Goal: Transaction & Acquisition: Subscribe to service/newsletter

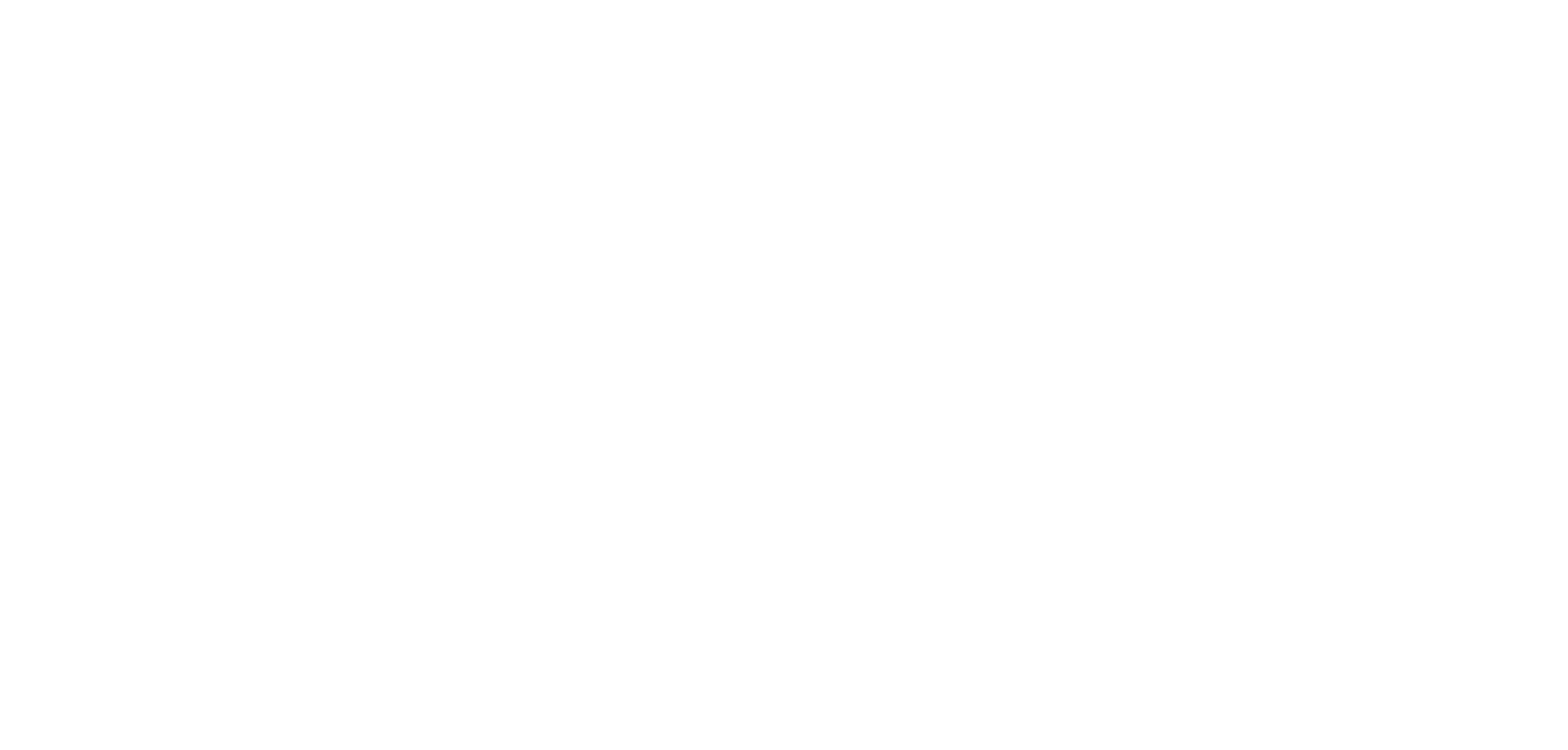
select select "**"
select select "****"
select select "**"
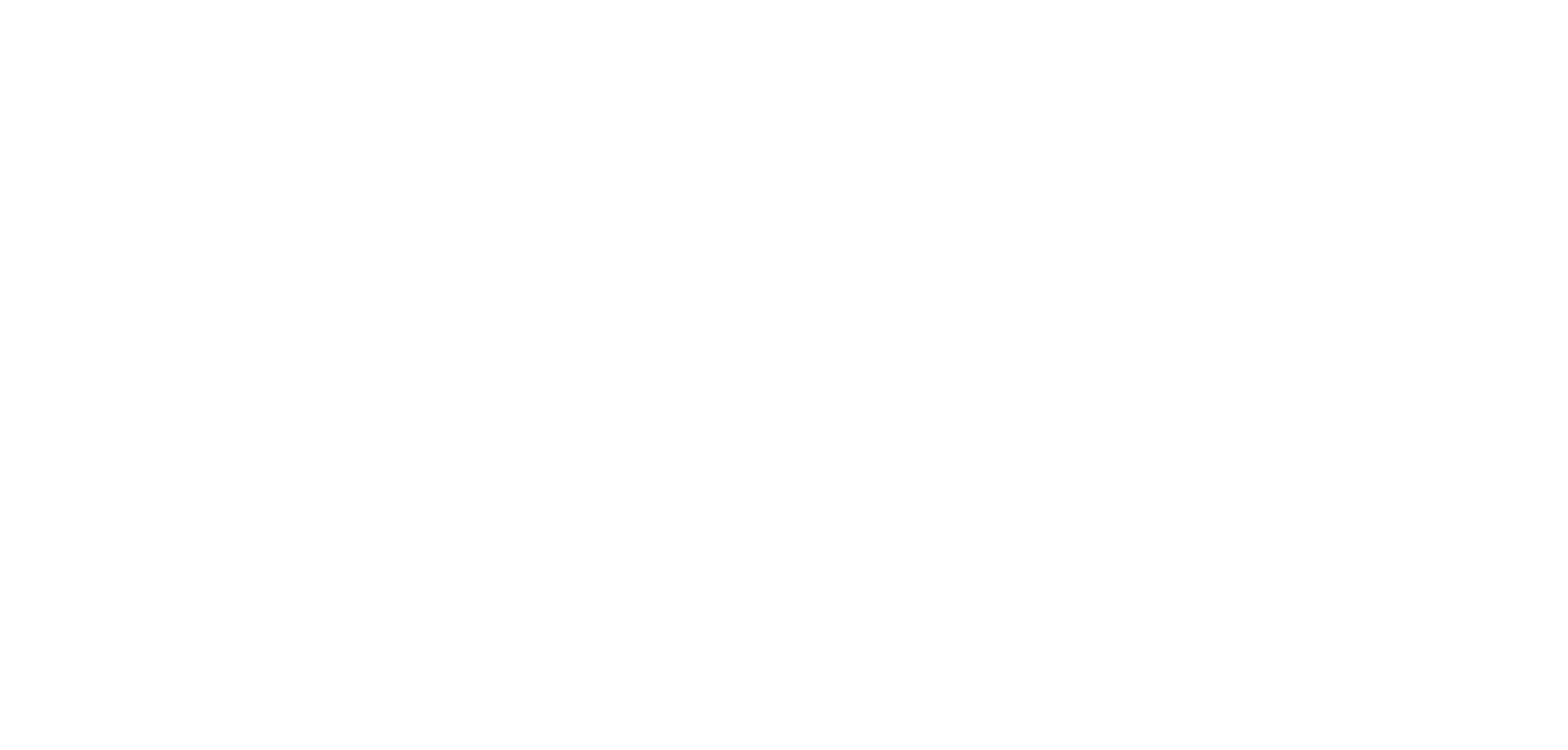
select select "****"
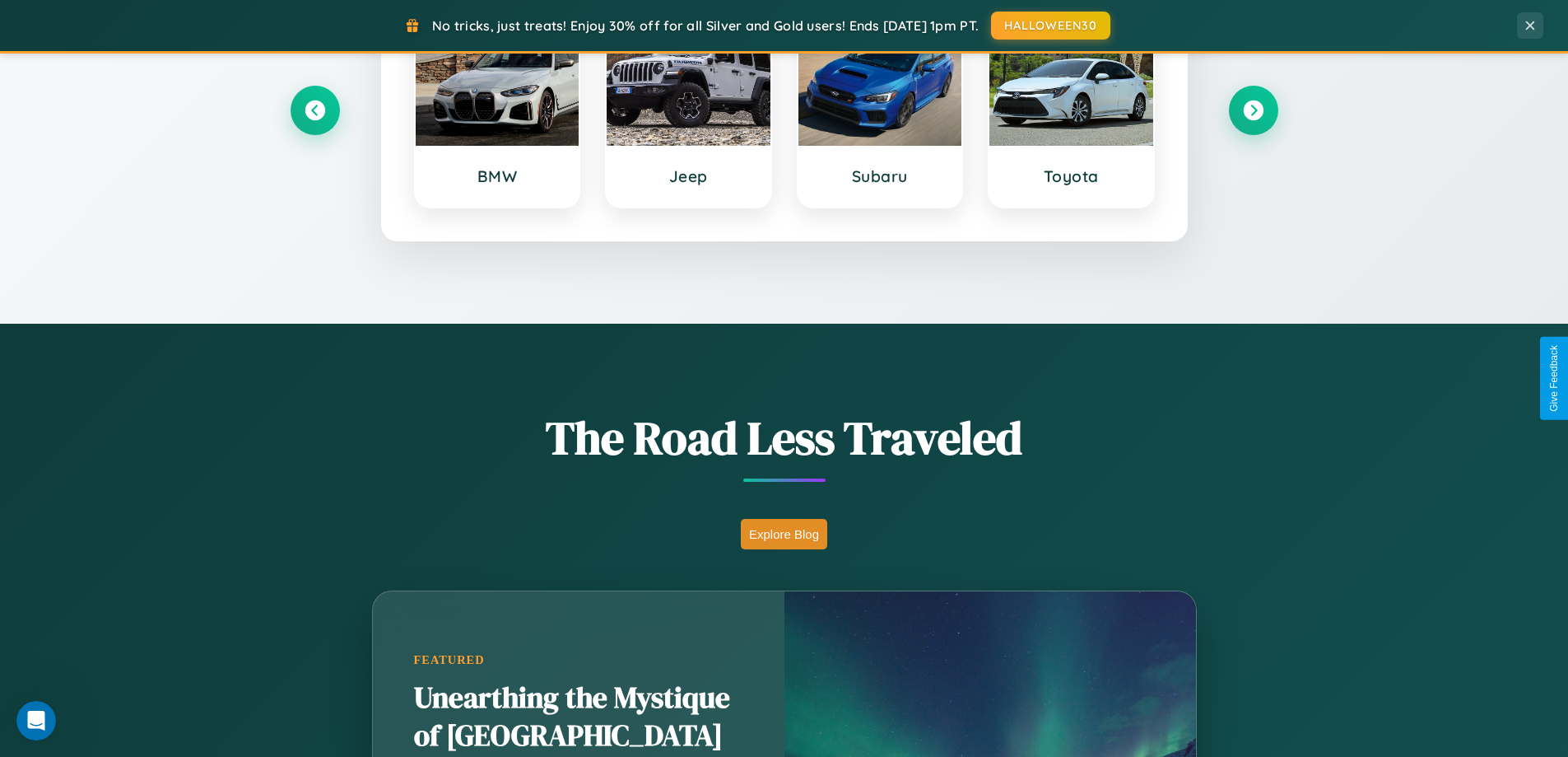
scroll to position [710, 0]
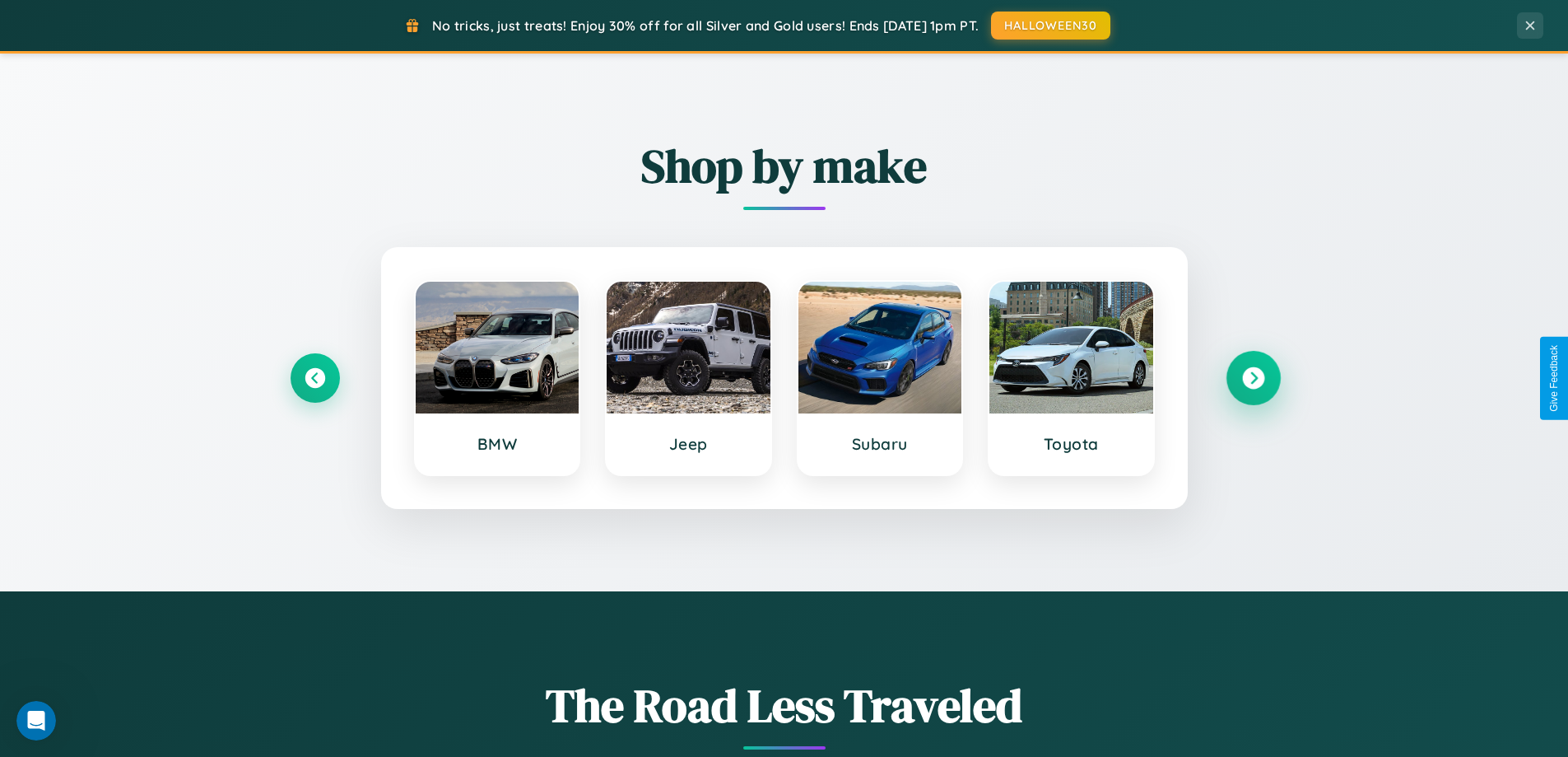
click at [1253, 378] on icon at bounding box center [1253, 378] width 22 height 22
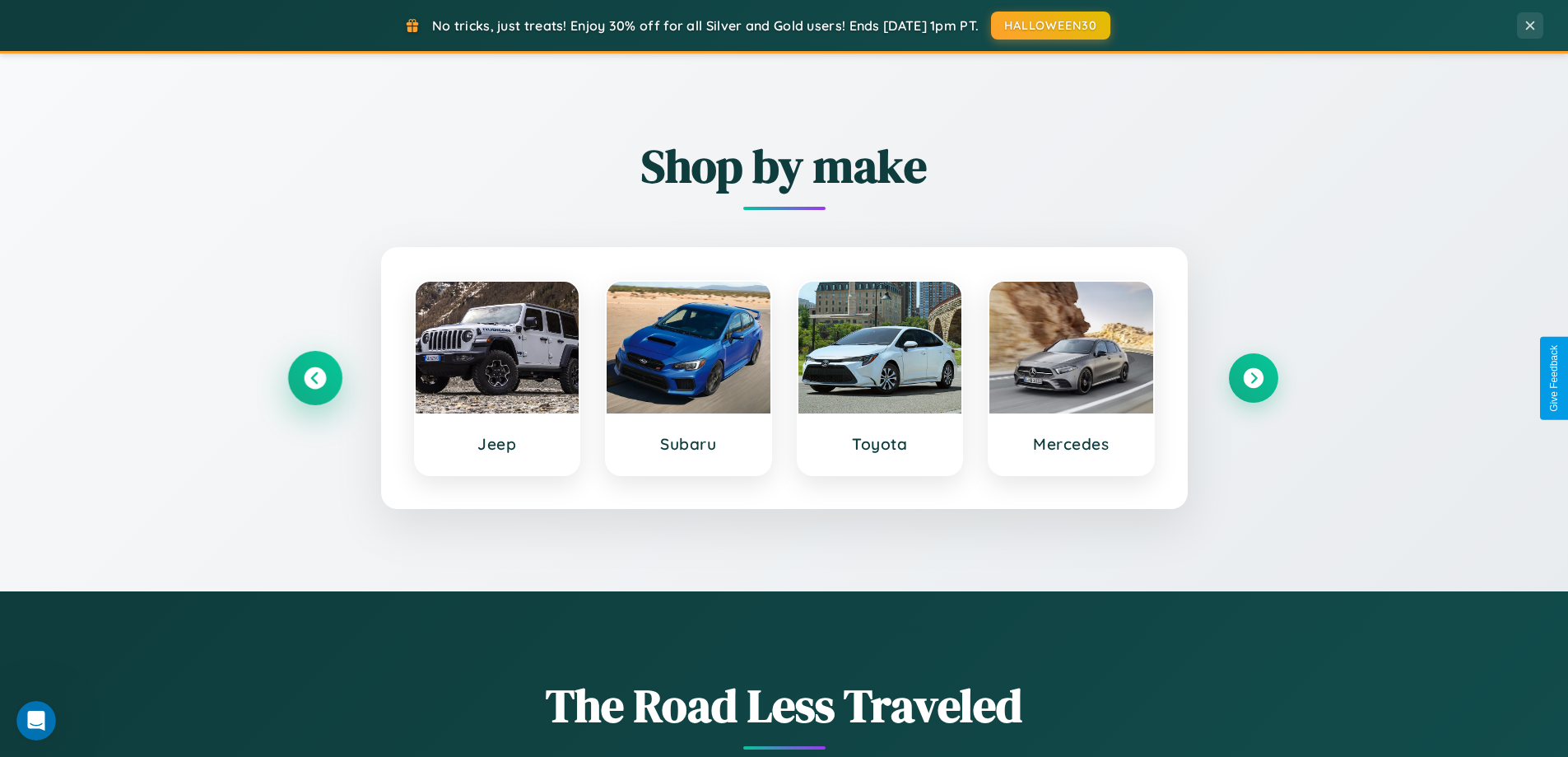
click at [315, 378] on icon at bounding box center [315, 378] width 22 height 22
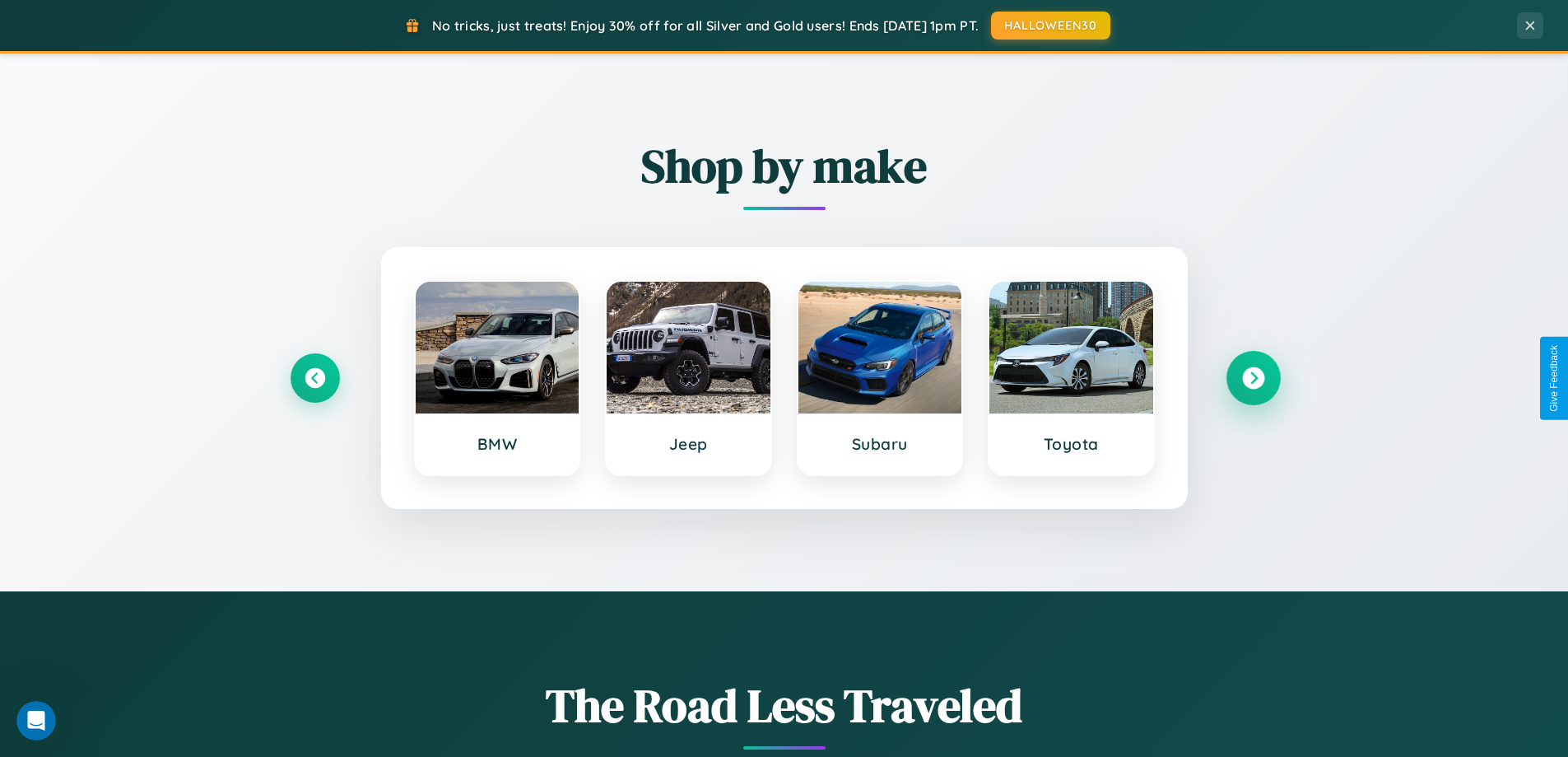
click at [1253, 378] on icon at bounding box center [1253, 378] width 22 height 22
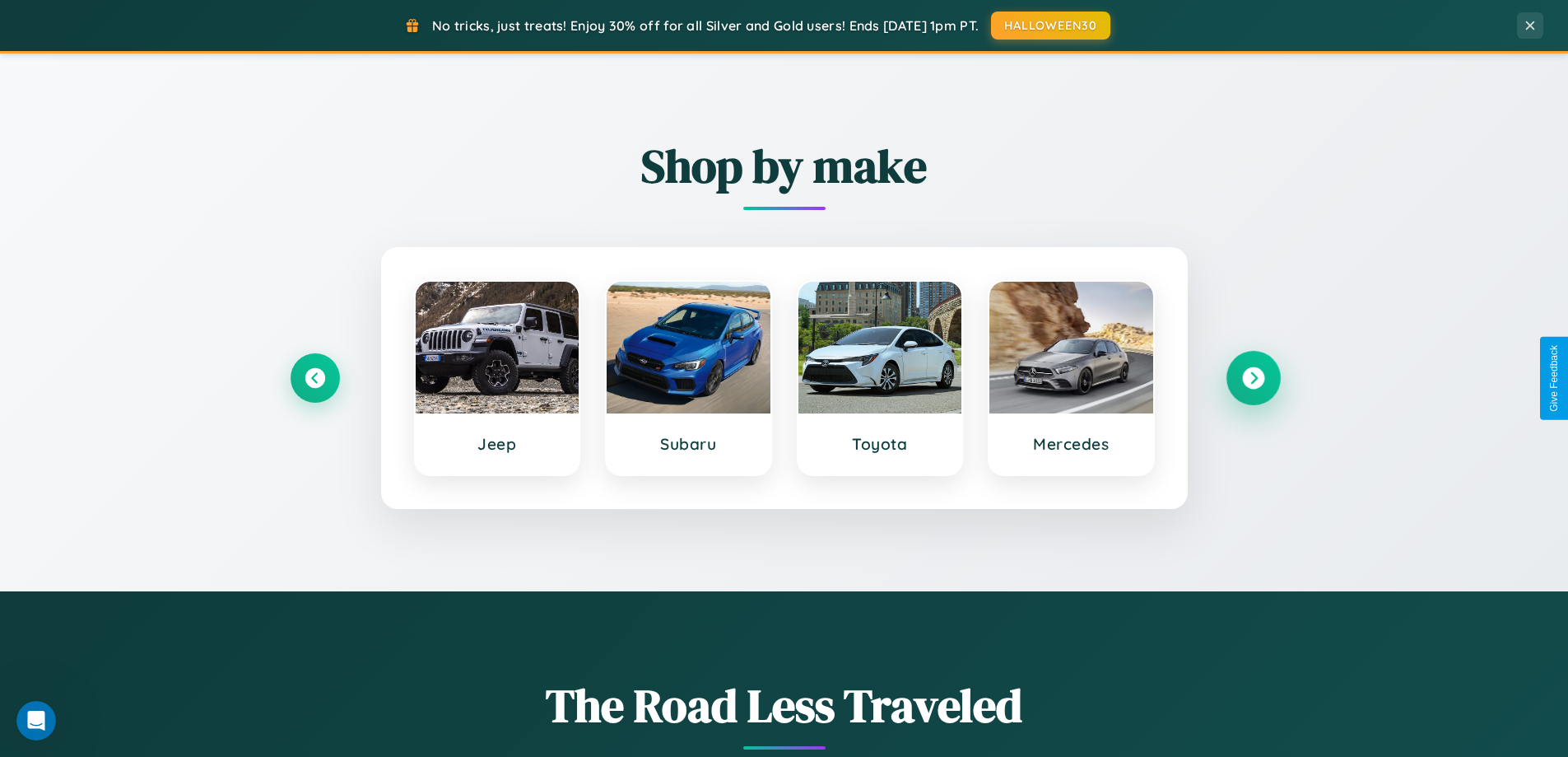
click at [1253, 378] on icon at bounding box center [1253, 378] width 22 height 22
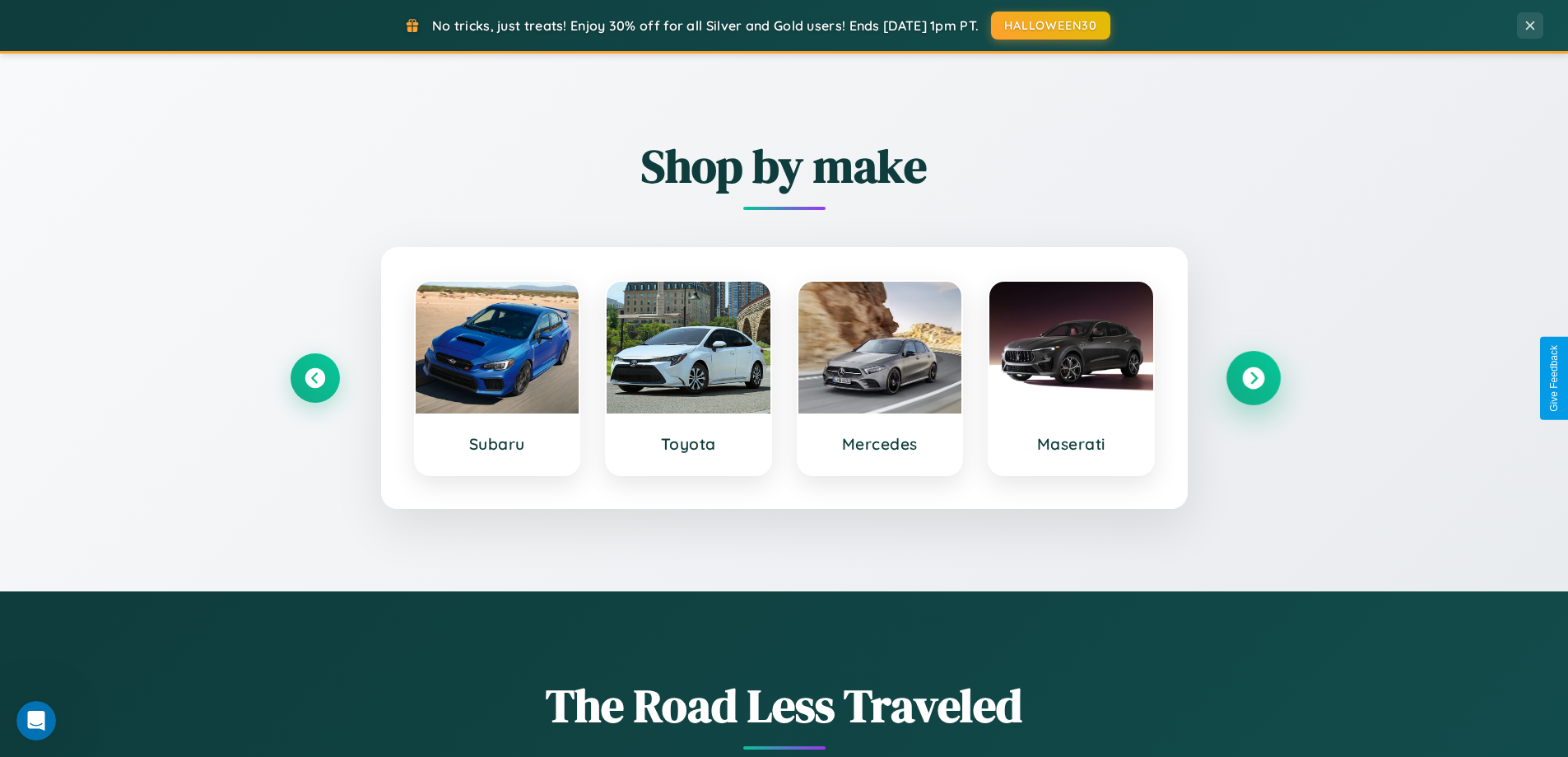
click at [1253, 378] on icon at bounding box center [1253, 378] width 22 height 22
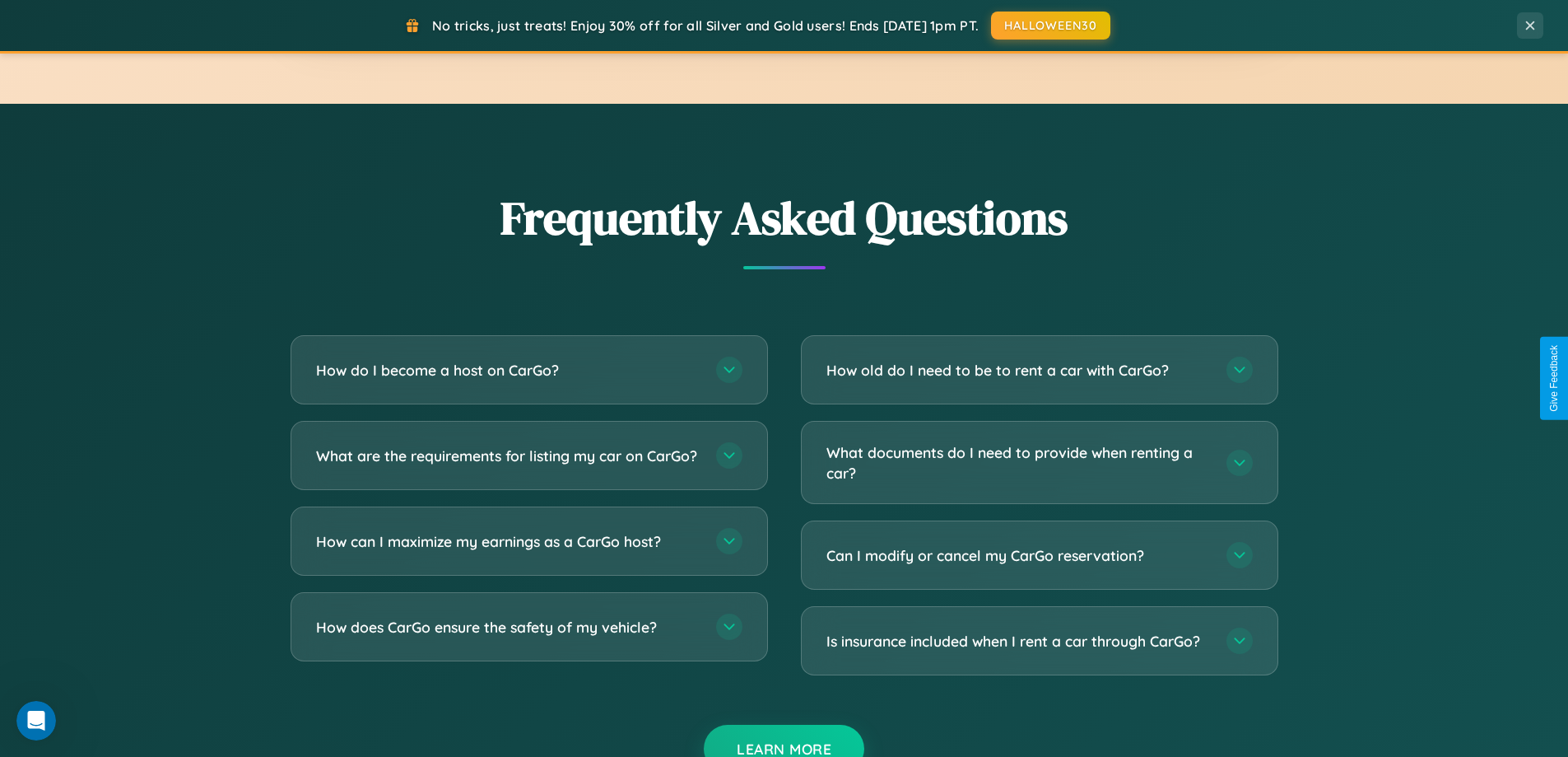
scroll to position [3170, 0]
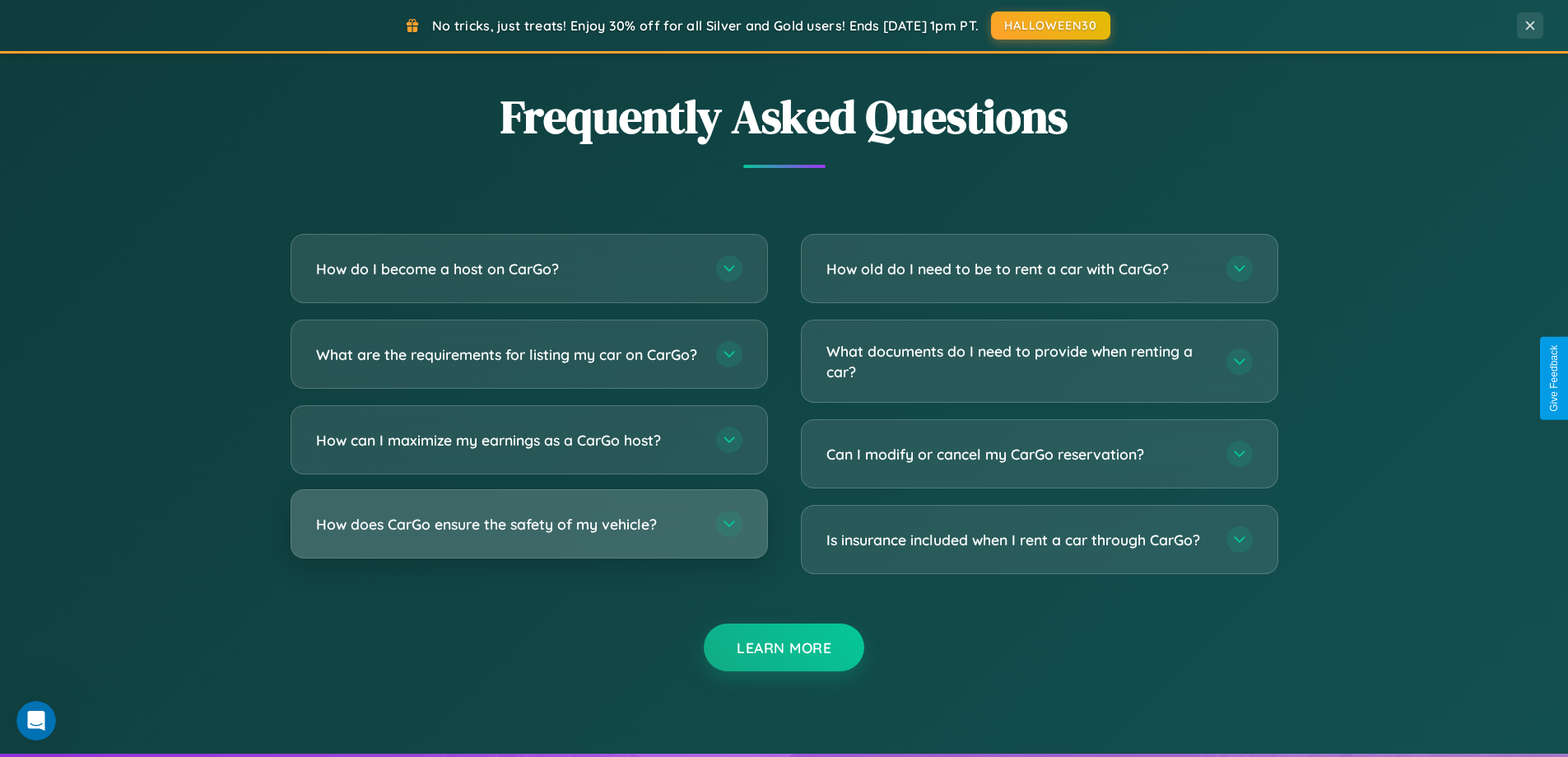
click at [528, 535] on h3 "How does CarGo ensure the safety of my vehicle?" at bounding box center [508, 524] width 383 height 21
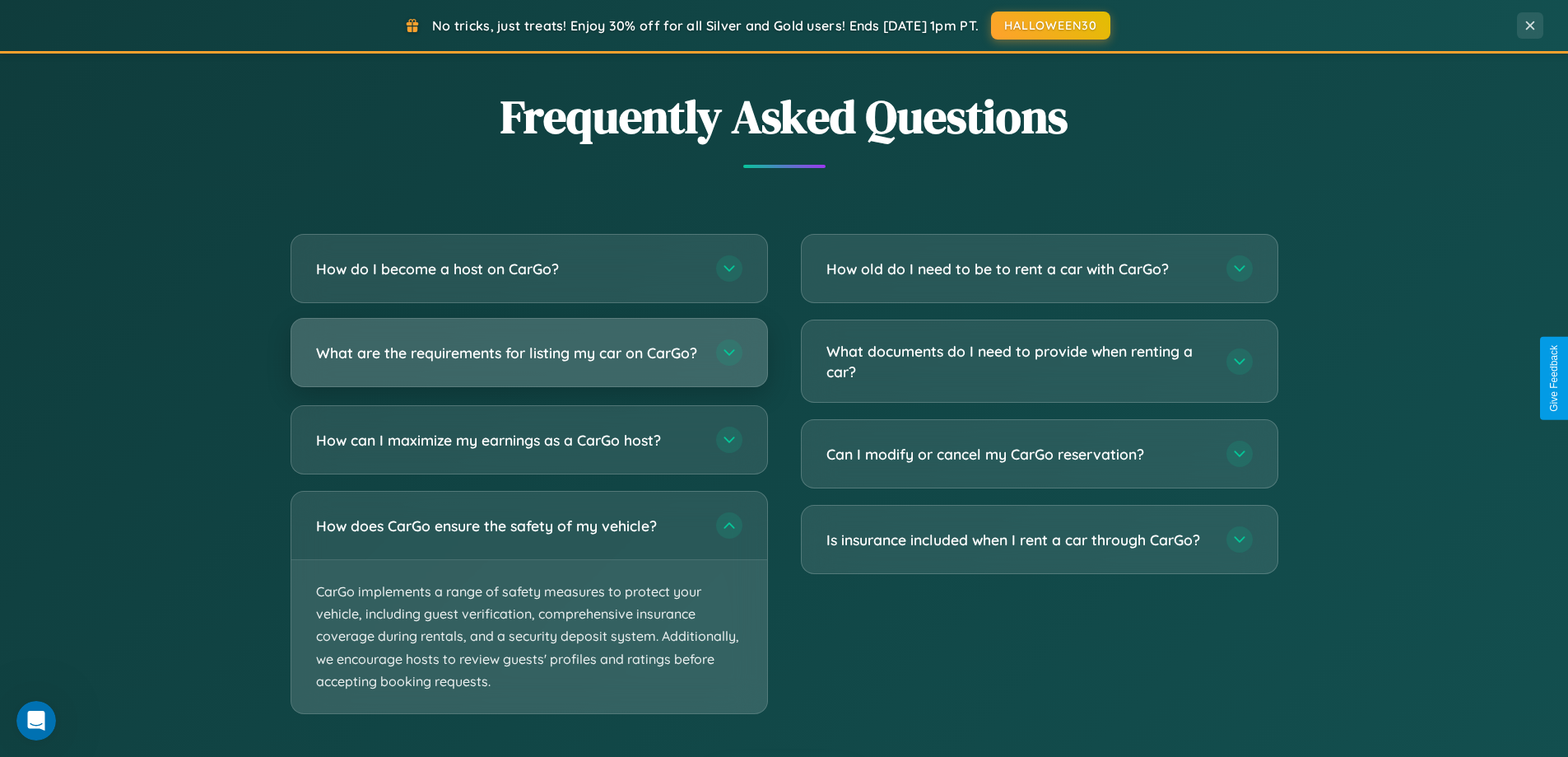
click at [528, 360] on h3 "What are the requirements for listing my car on CarGo?" at bounding box center [508, 353] width 383 height 21
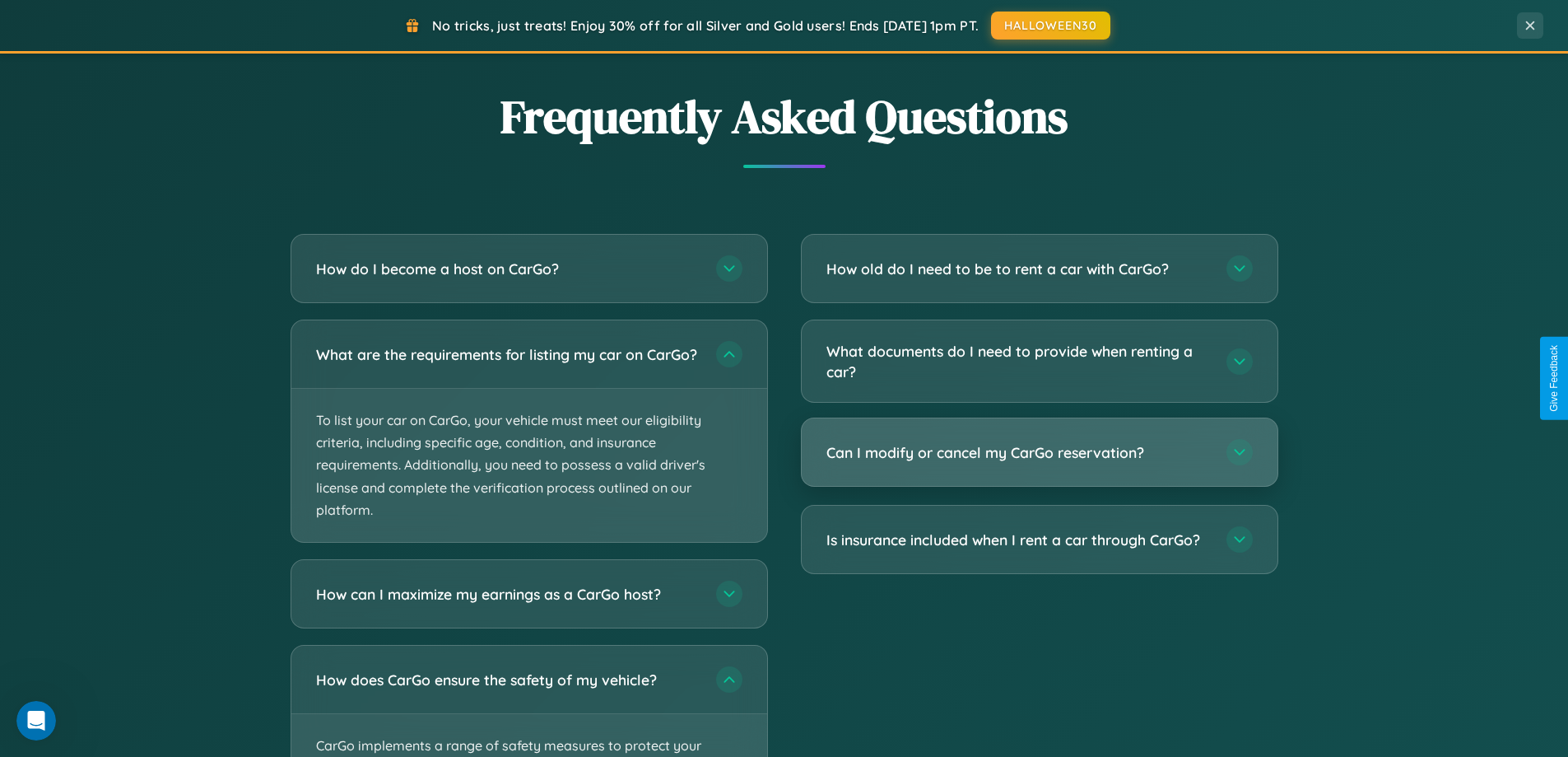
click at [1039, 453] on h3 "Can I modify or cancel my CarGo reservation?" at bounding box center [1018, 452] width 383 height 21
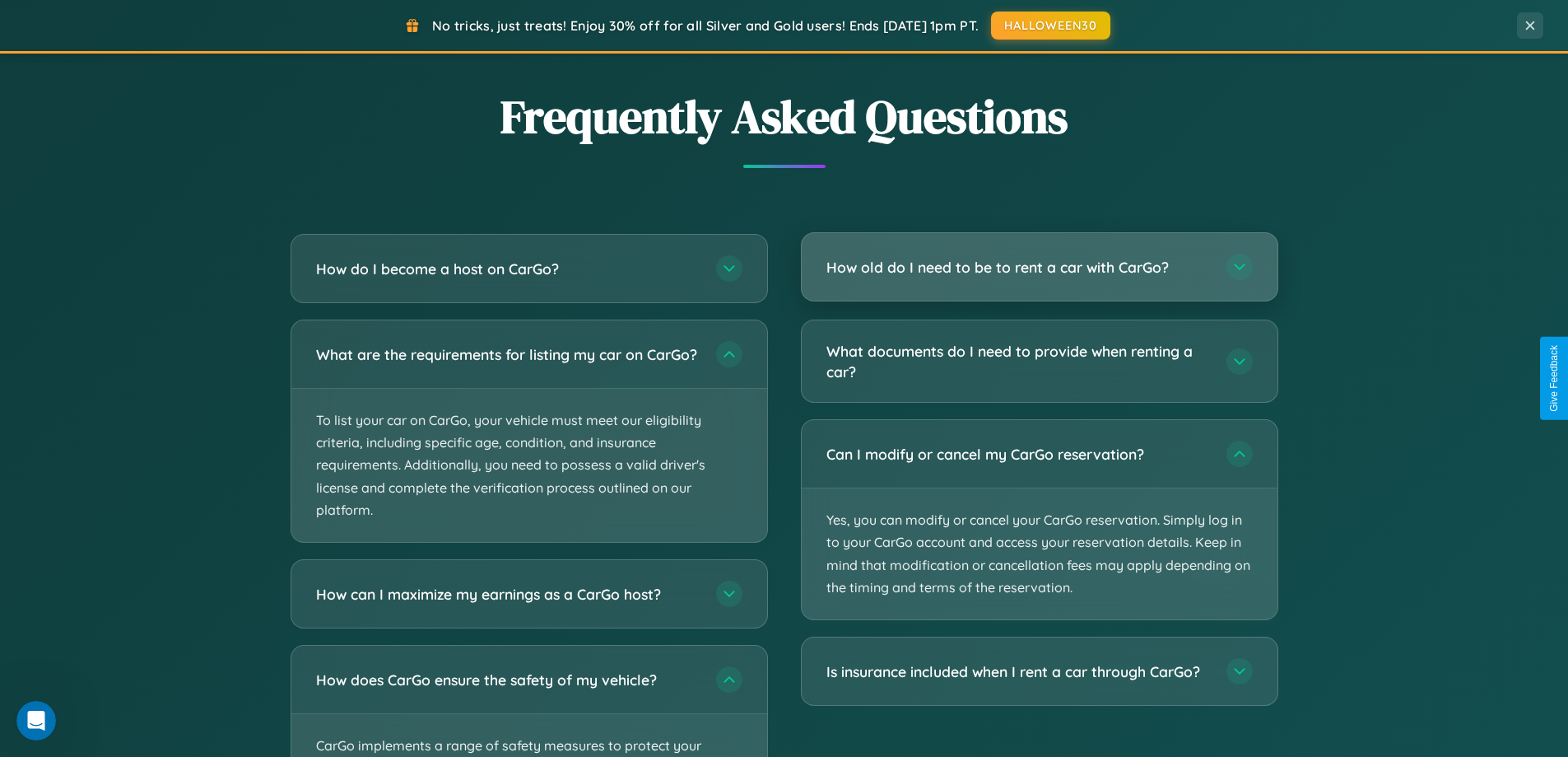
click at [1039, 268] on h3 "How old do I need to be to rent a car with CarGo?" at bounding box center [1018, 267] width 383 height 21
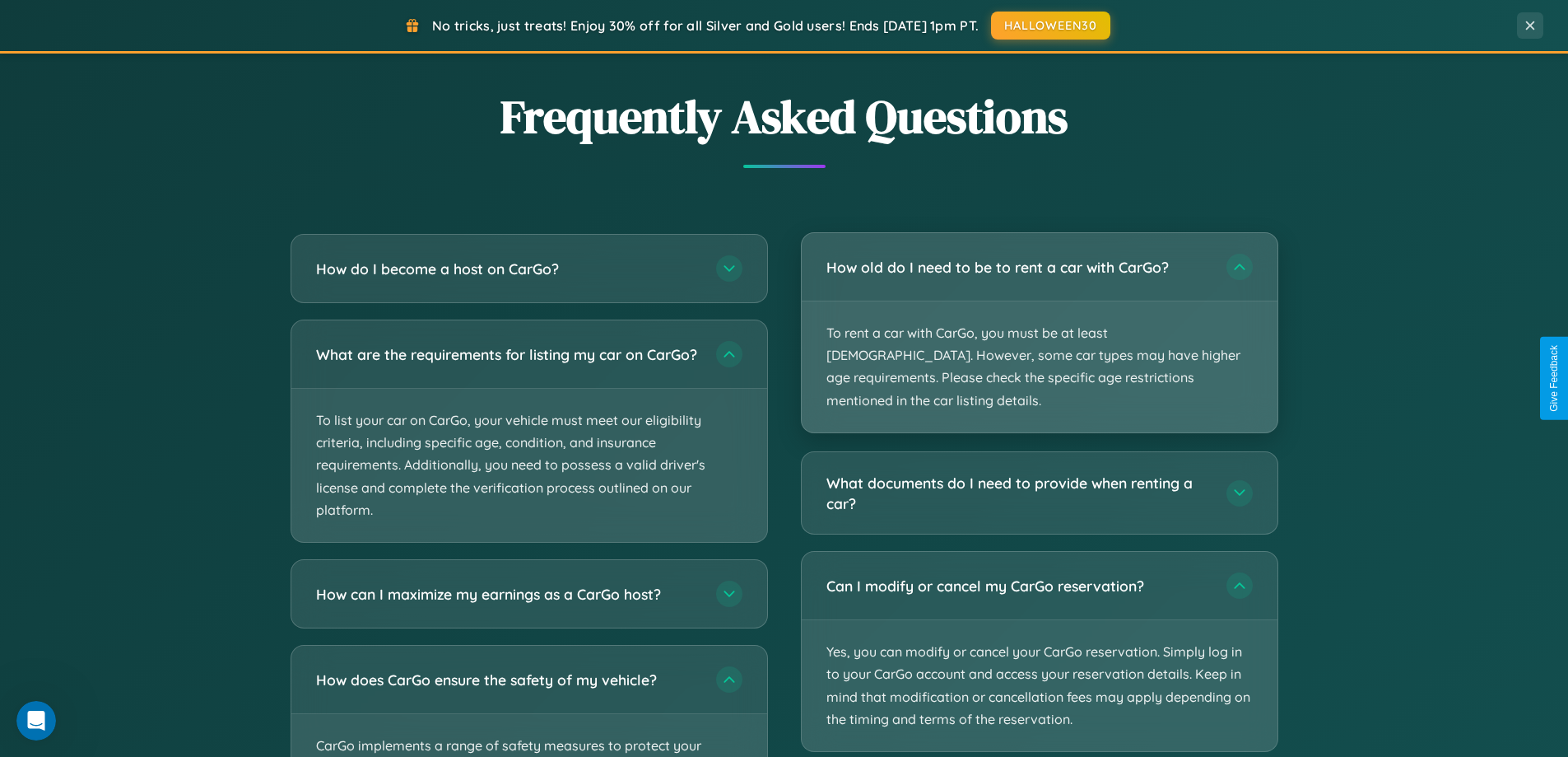
click at [1039, 321] on p "To rent a car with CarGo, you must be at least [DEMOGRAPHIC_DATA]. However, som…" at bounding box center [1040, 366] width 476 height 131
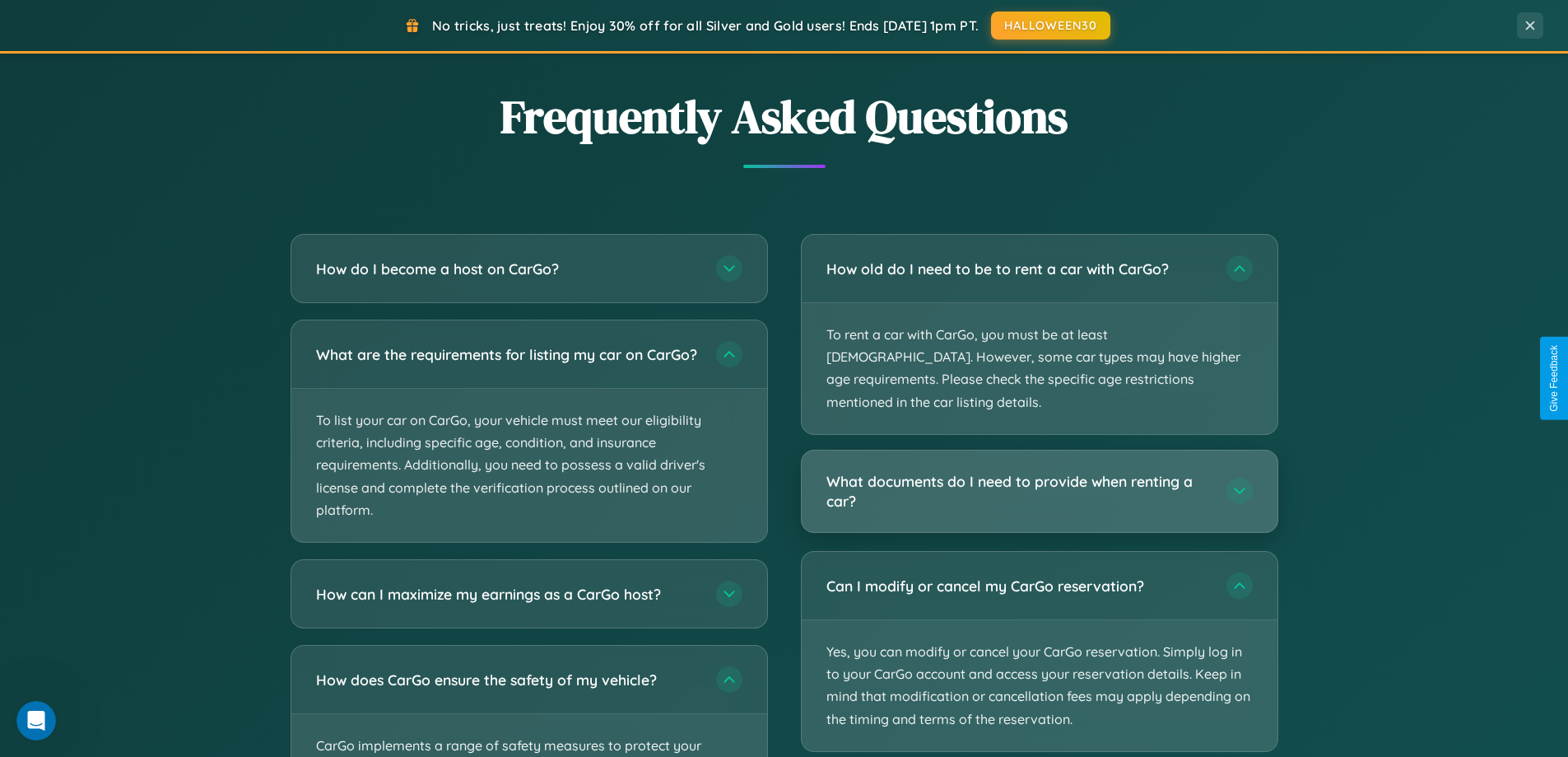
click at [1039, 471] on h3 "What documents do I need to provide when renting a car?" at bounding box center [1018, 491] width 383 height 40
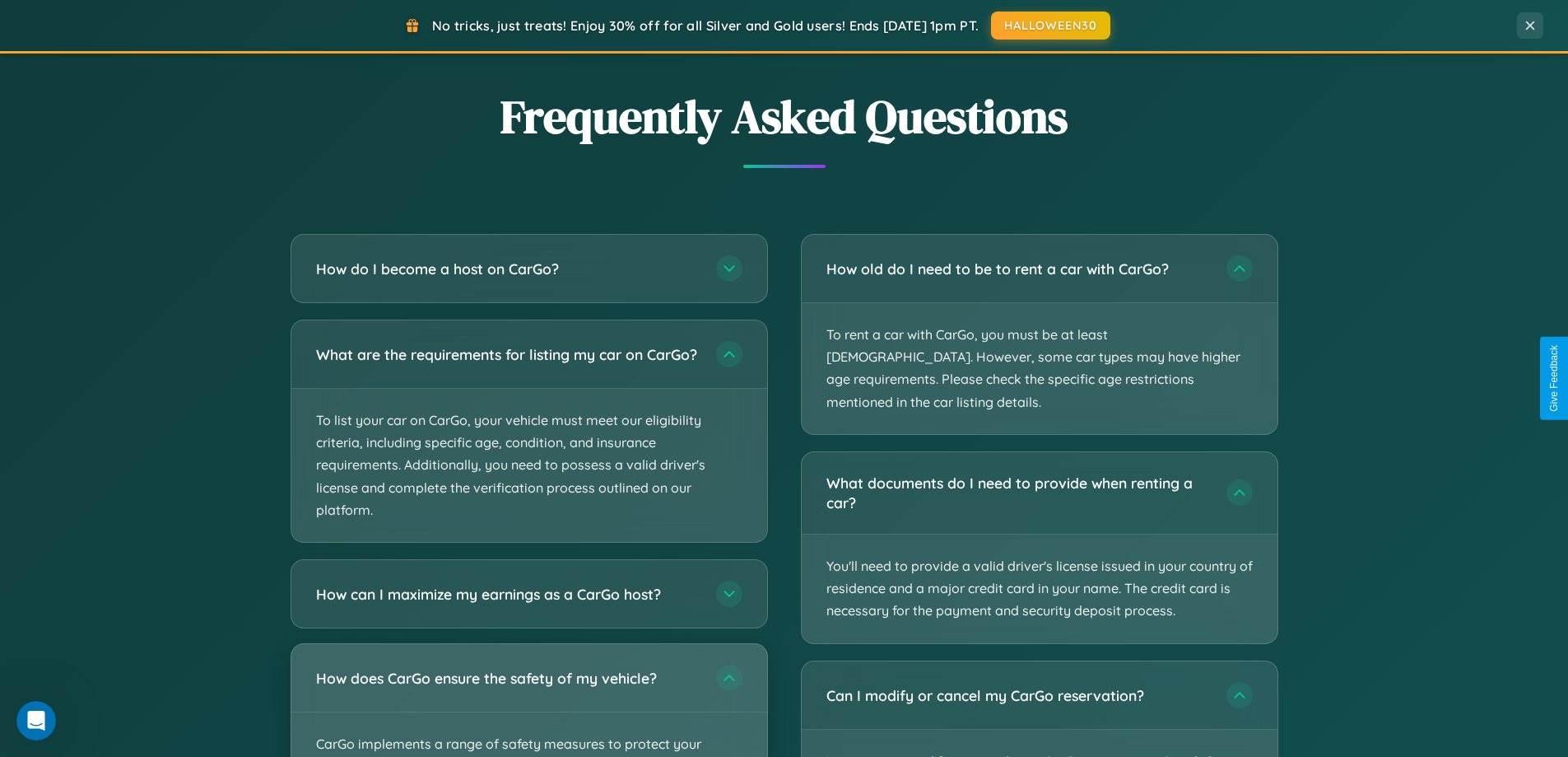
click at [528, 707] on div "How does CarGo ensure the safety of my vehicle?" at bounding box center [529, 678] width 476 height 68
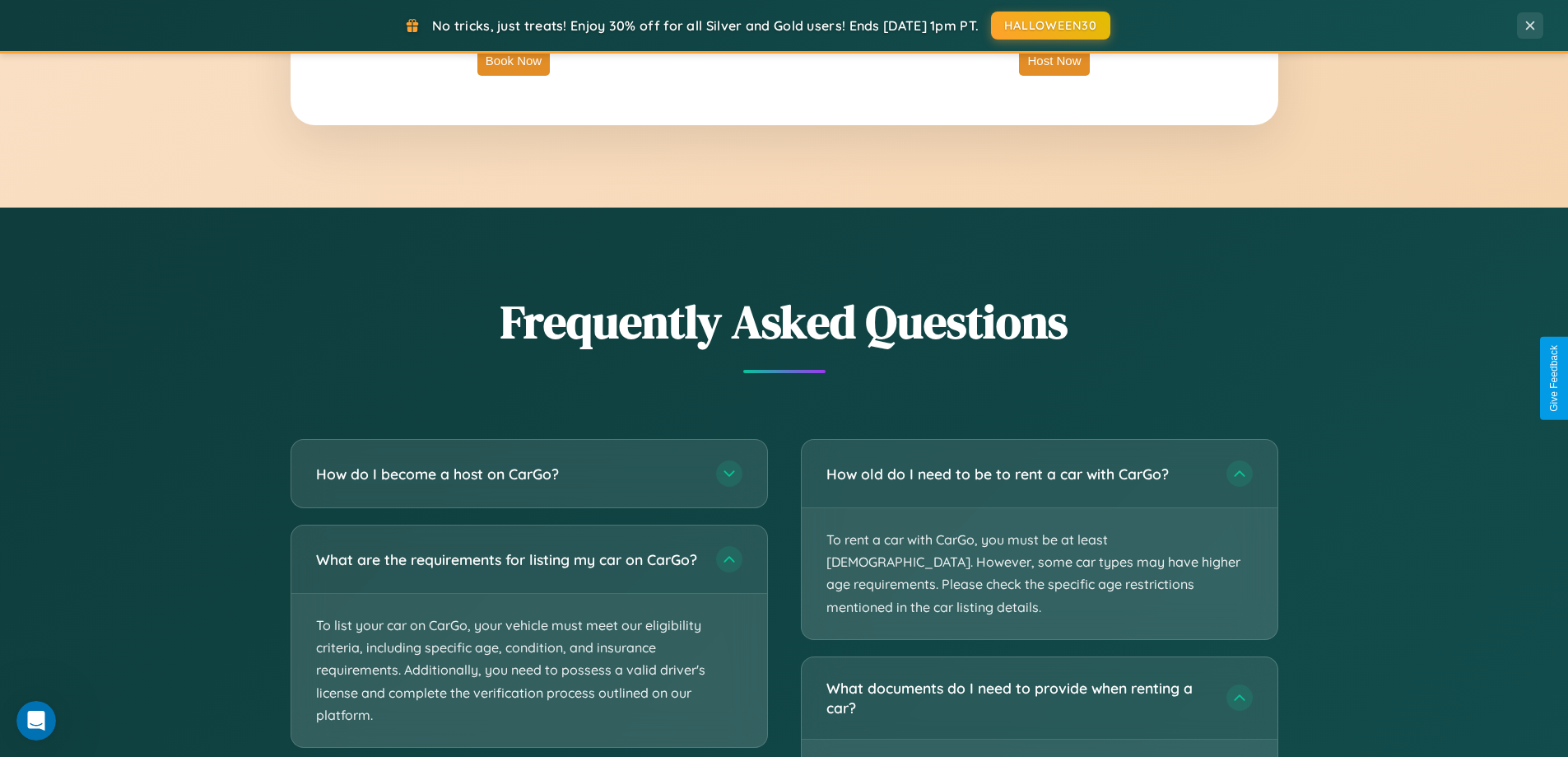
scroll to position [2647, 0]
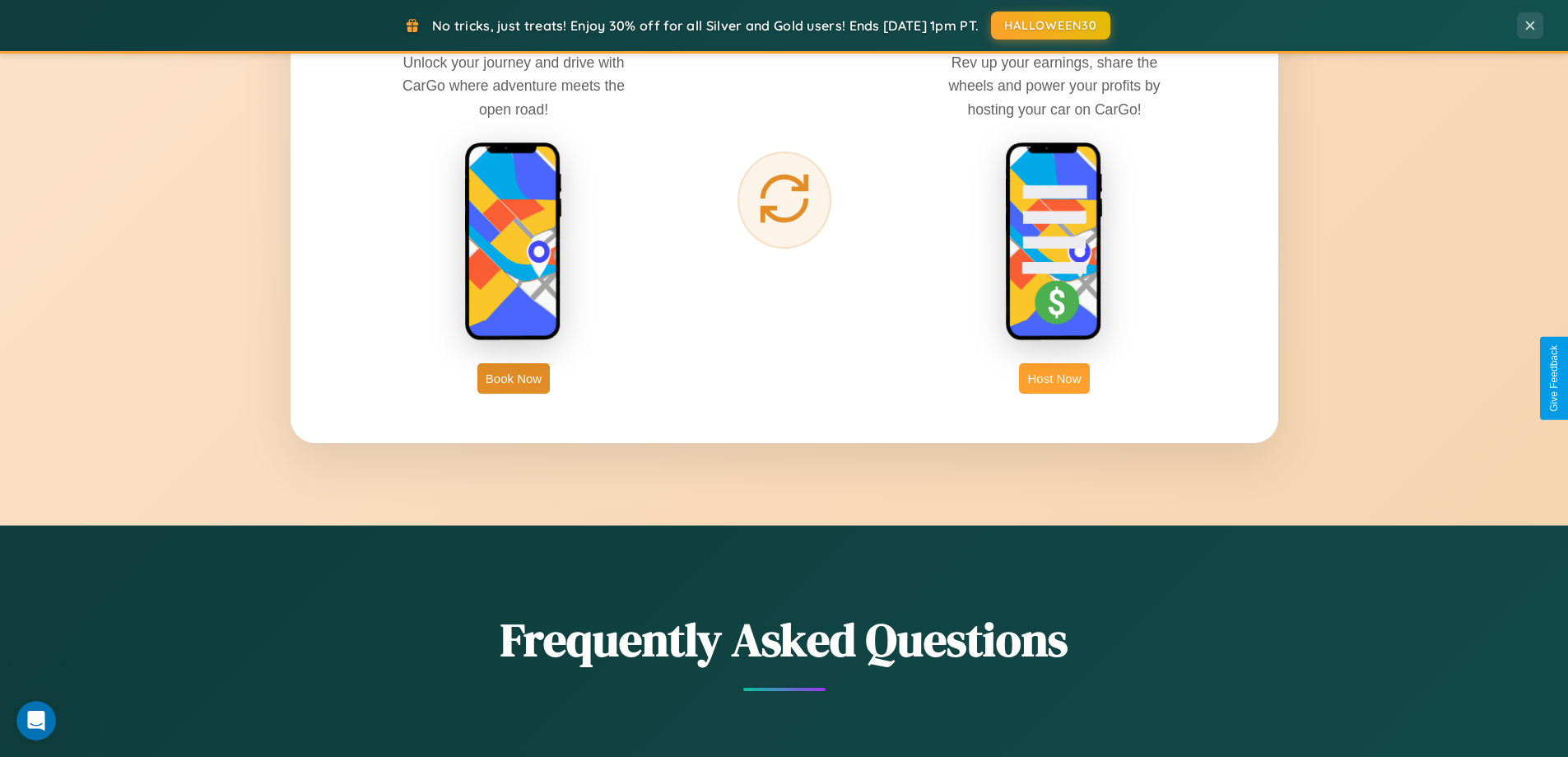
click at [1054, 378] on button "Host Now" at bounding box center [1054, 378] width 70 height 31
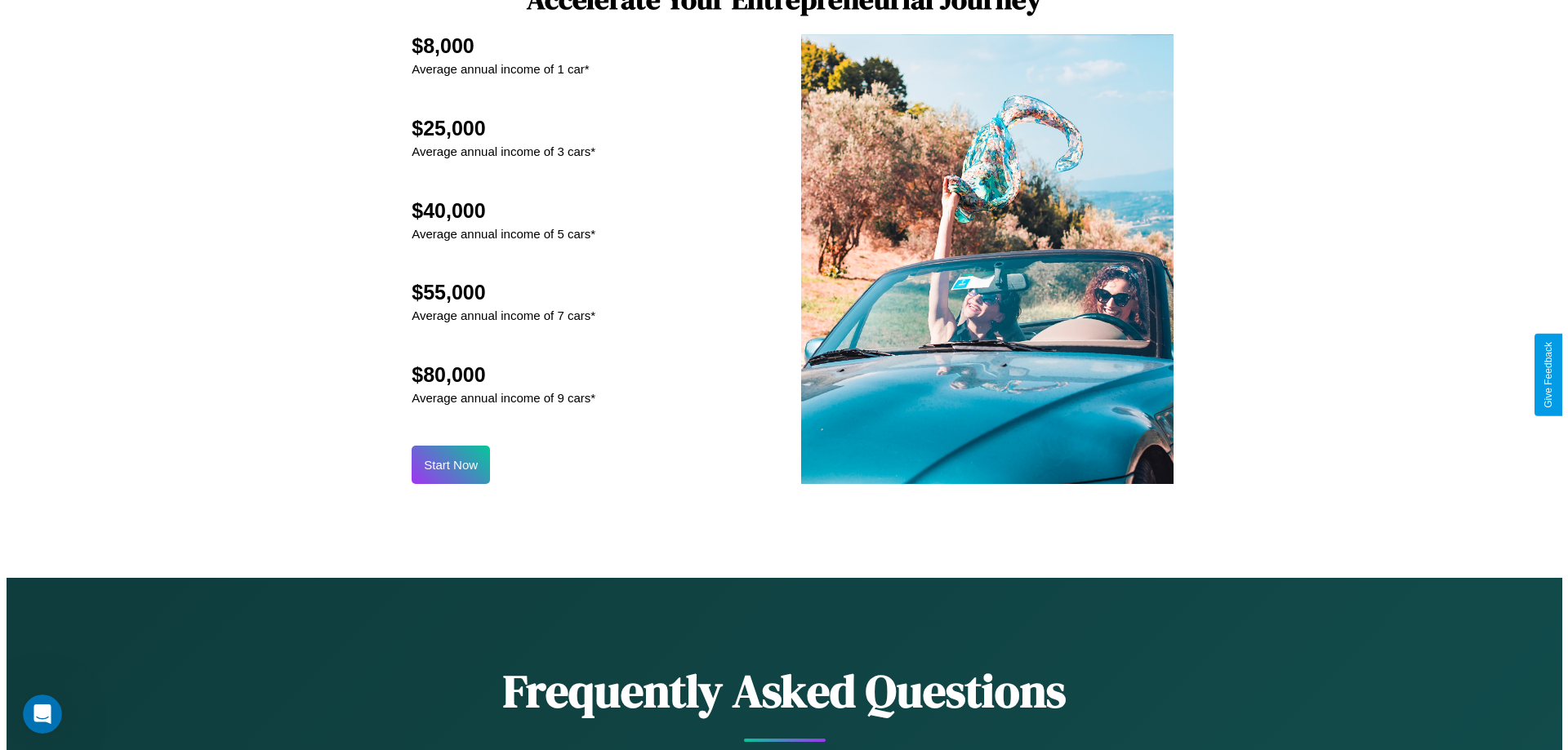
scroll to position [1702, 0]
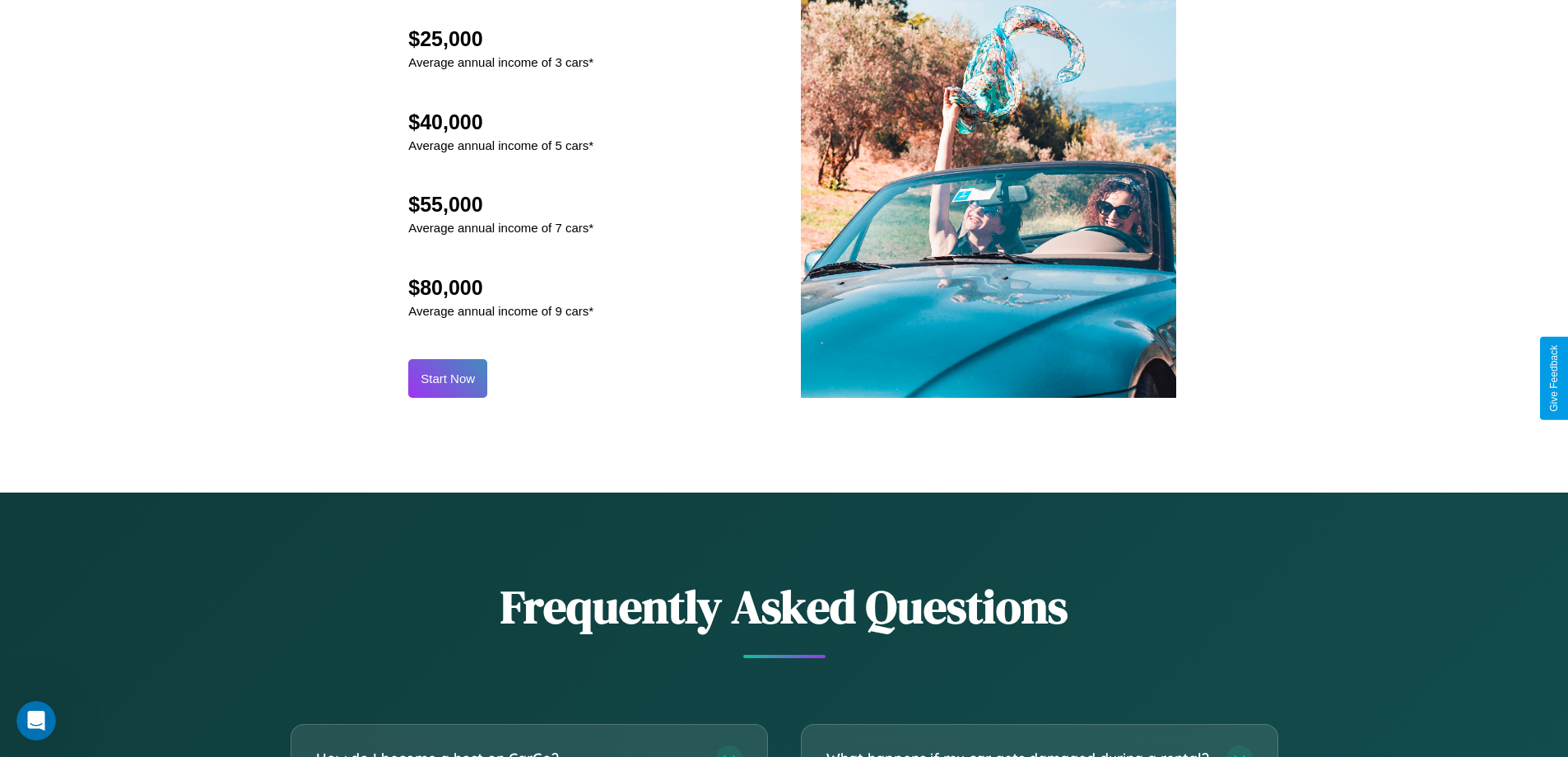
click at [448, 378] on button "Start Now" at bounding box center [448, 378] width 79 height 39
